Goal: Register for event/course

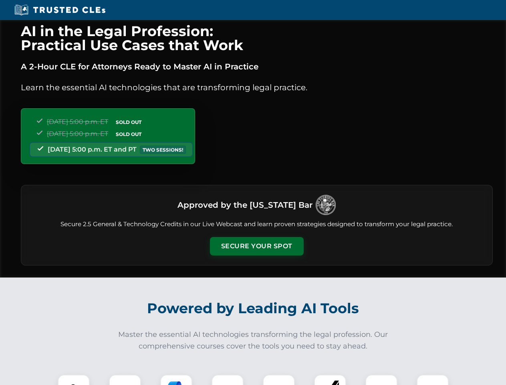
click at [257, 246] on button "Secure Your Spot" at bounding box center [257, 246] width 94 height 18
click at [74, 380] on img at bounding box center [73, 390] width 23 height 23
click at [125, 380] on div at bounding box center [125, 391] width 32 height 32
